Goal: Use online tool/utility: Utilize a website feature to perform a specific function

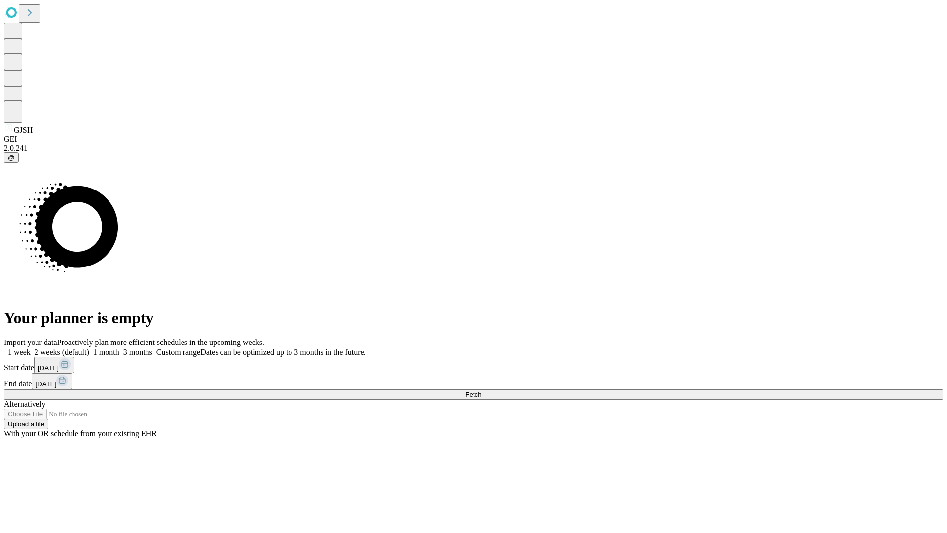
click at [481, 391] on span "Fetch" at bounding box center [473, 394] width 16 height 7
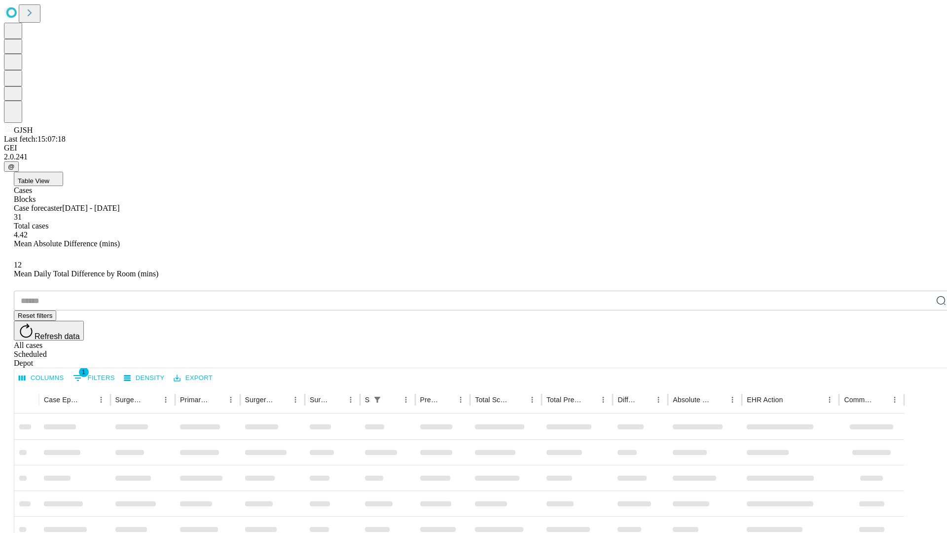
click at [49, 177] on span "Table View" at bounding box center [34, 180] width 32 height 7
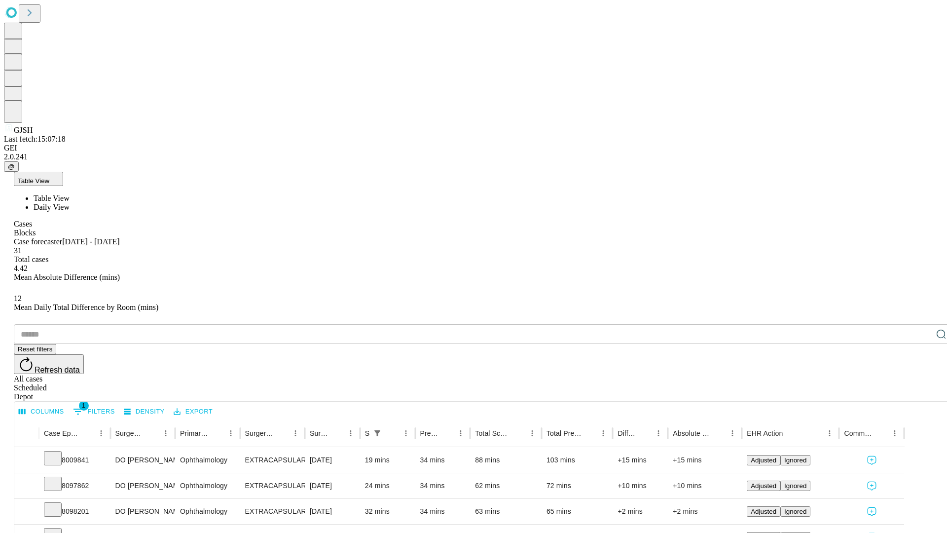
click at [70, 203] on span "Daily View" at bounding box center [52, 207] width 36 height 8
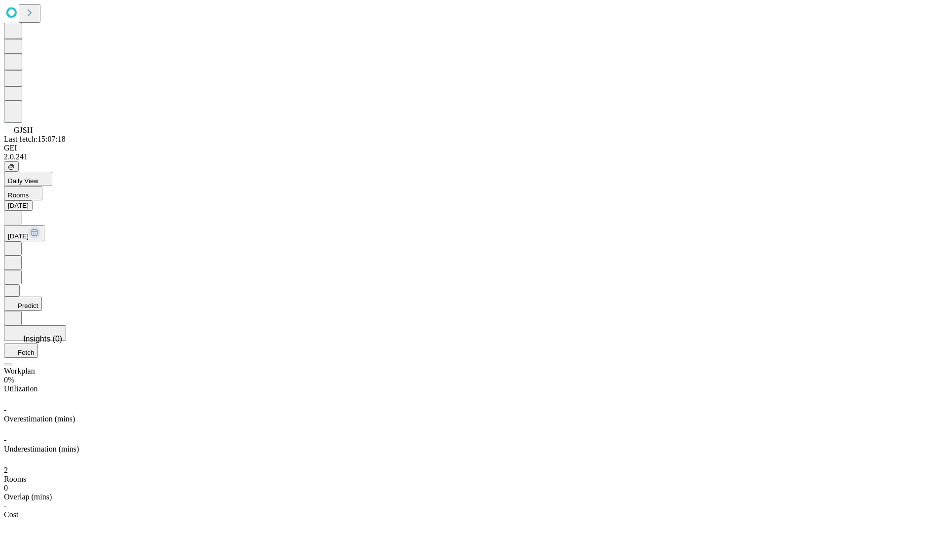
click at [42, 296] on button "Predict" at bounding box center [23, 303] width 38 height 14
